Goal: Information Seeking & Learning: Learn about a topic

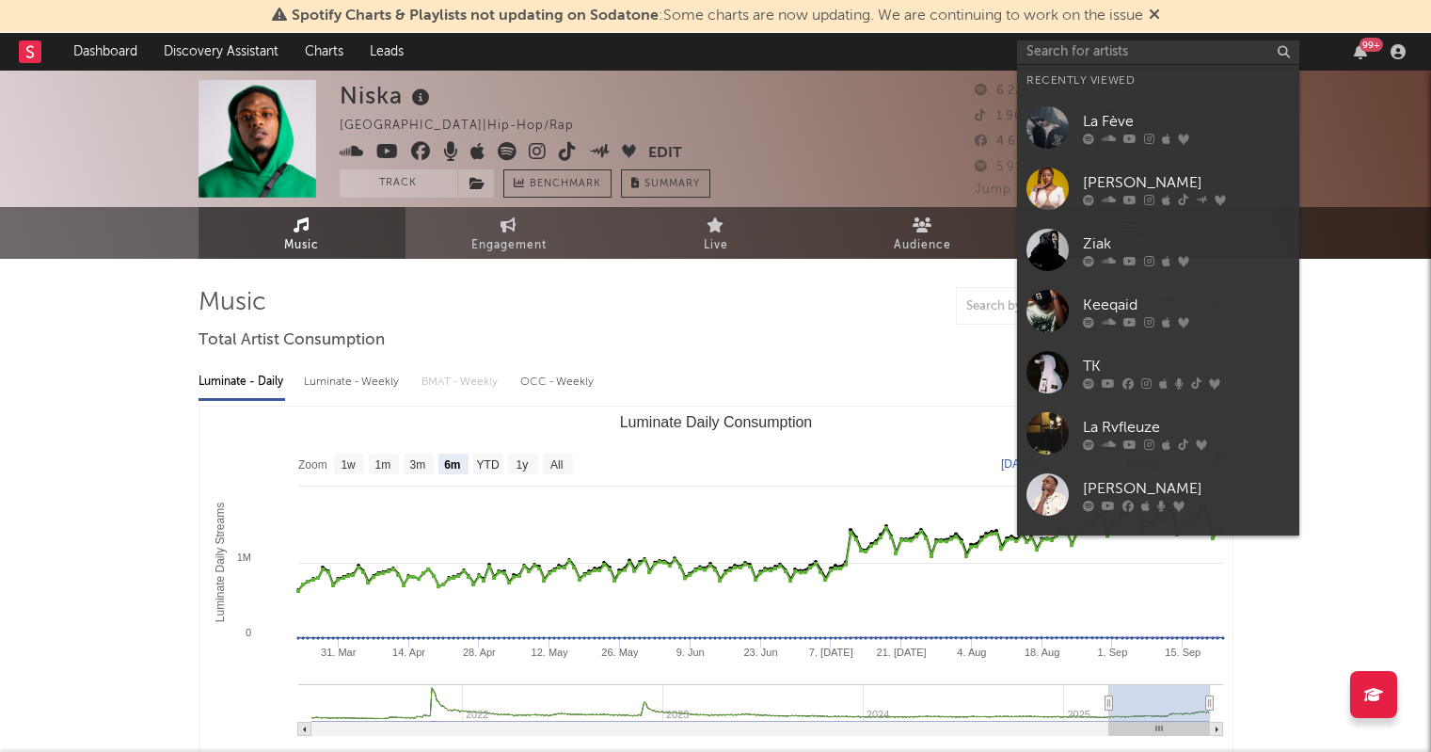
select select "6m"
click at [1116, 44] on input "text" at bounding box center [1158, 52] width 282 height 24
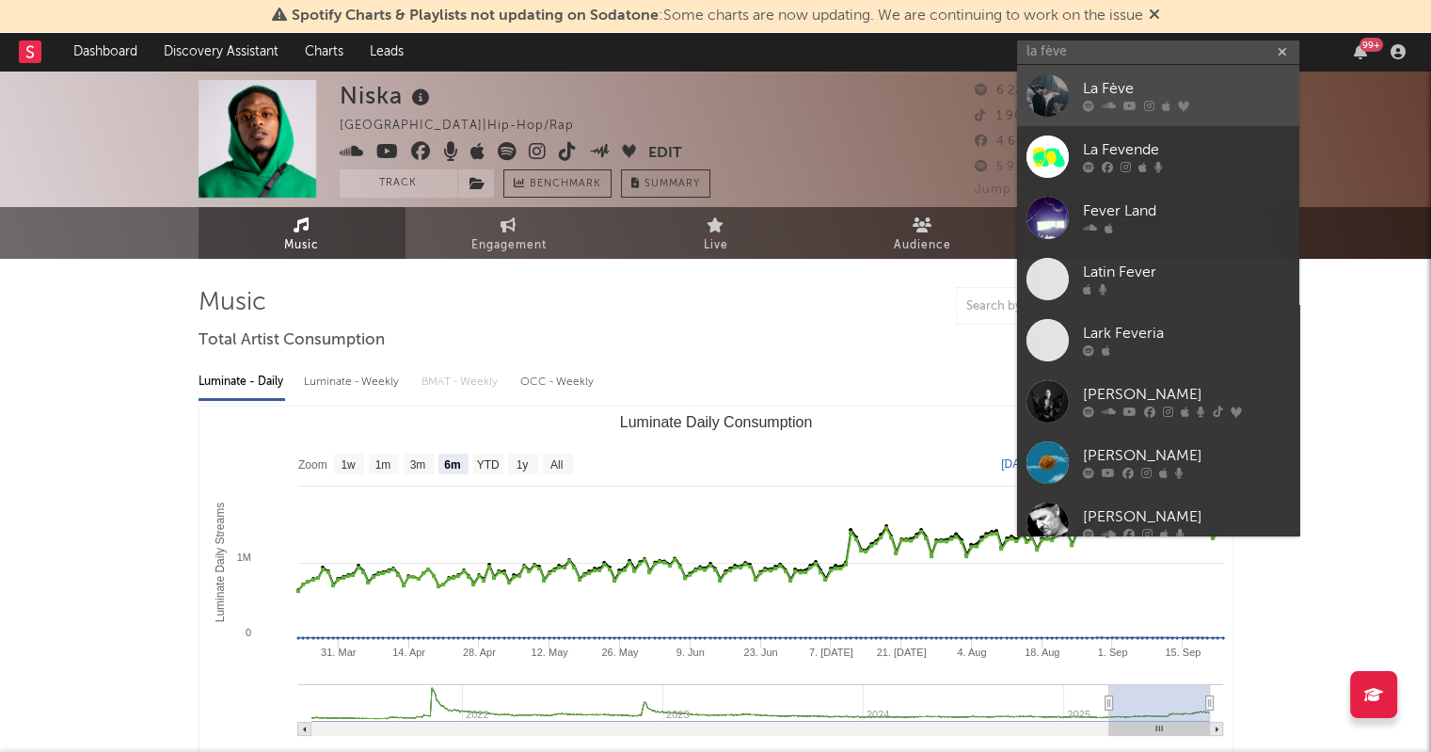
type input "la fève"
click at [1106, 97] on div "La Fève" at bounding box center [1186, 89] width 207 height 23
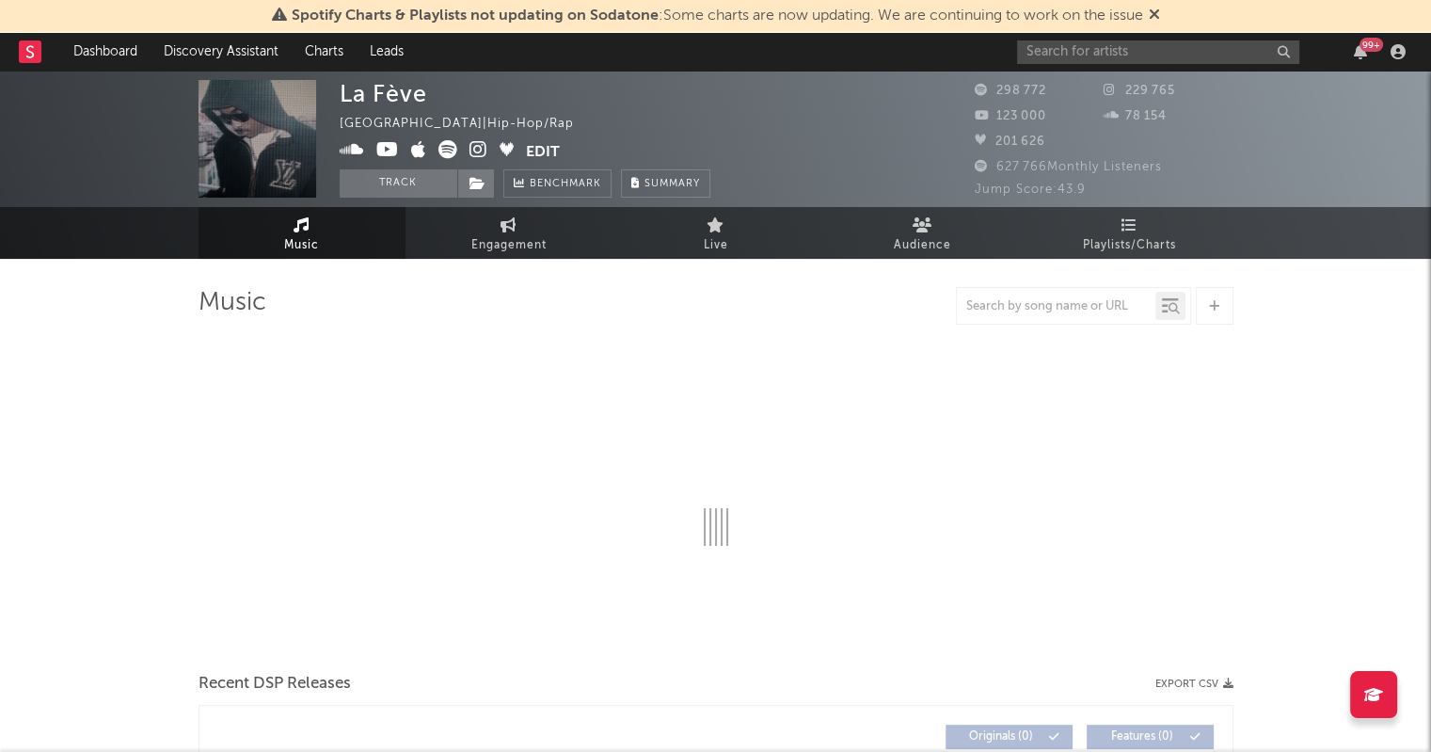
select select "6m"
